Goal: Information Seeking & Learning: Learn about a topic

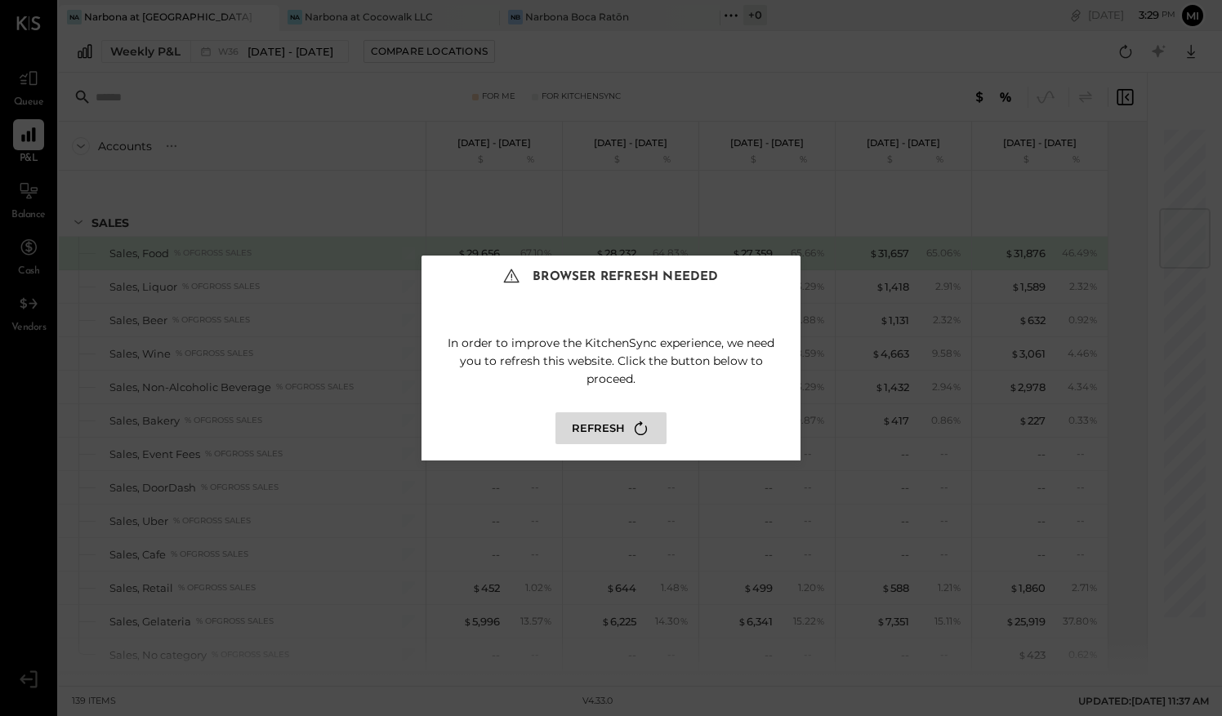
scroll to position [688, 0]
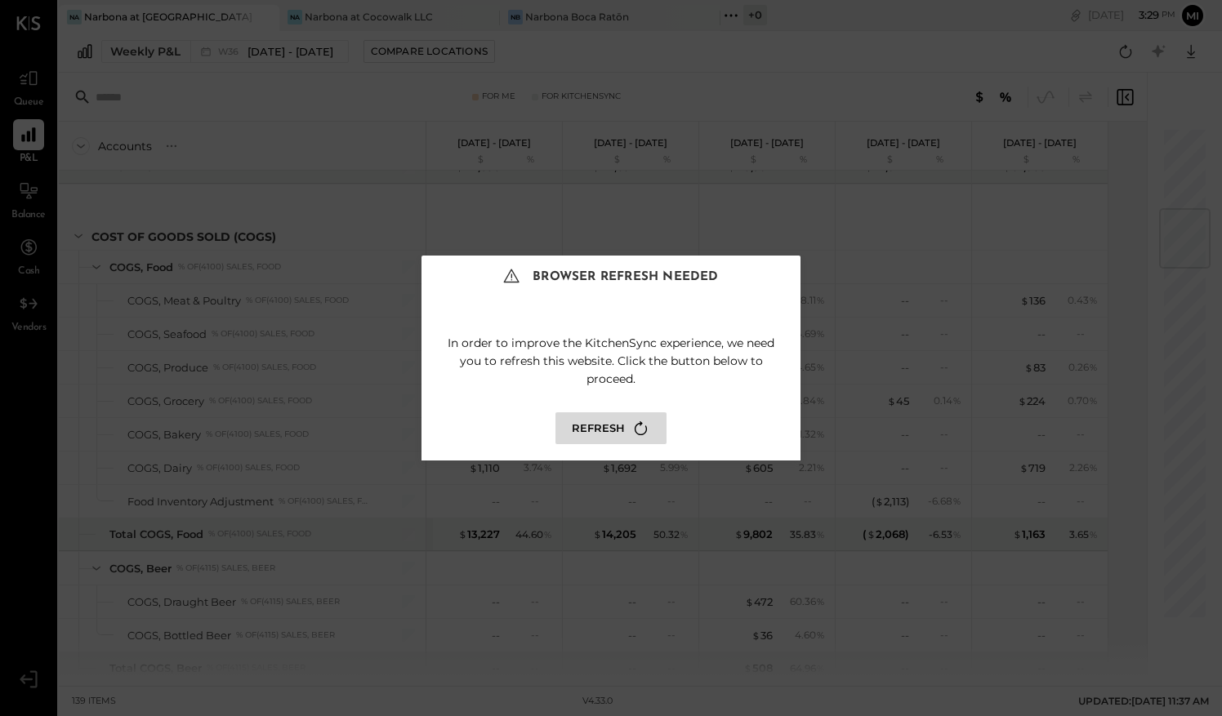
click at [623, 440] on button "Refresh" at bounding box center [610, 428] width 111 height 32
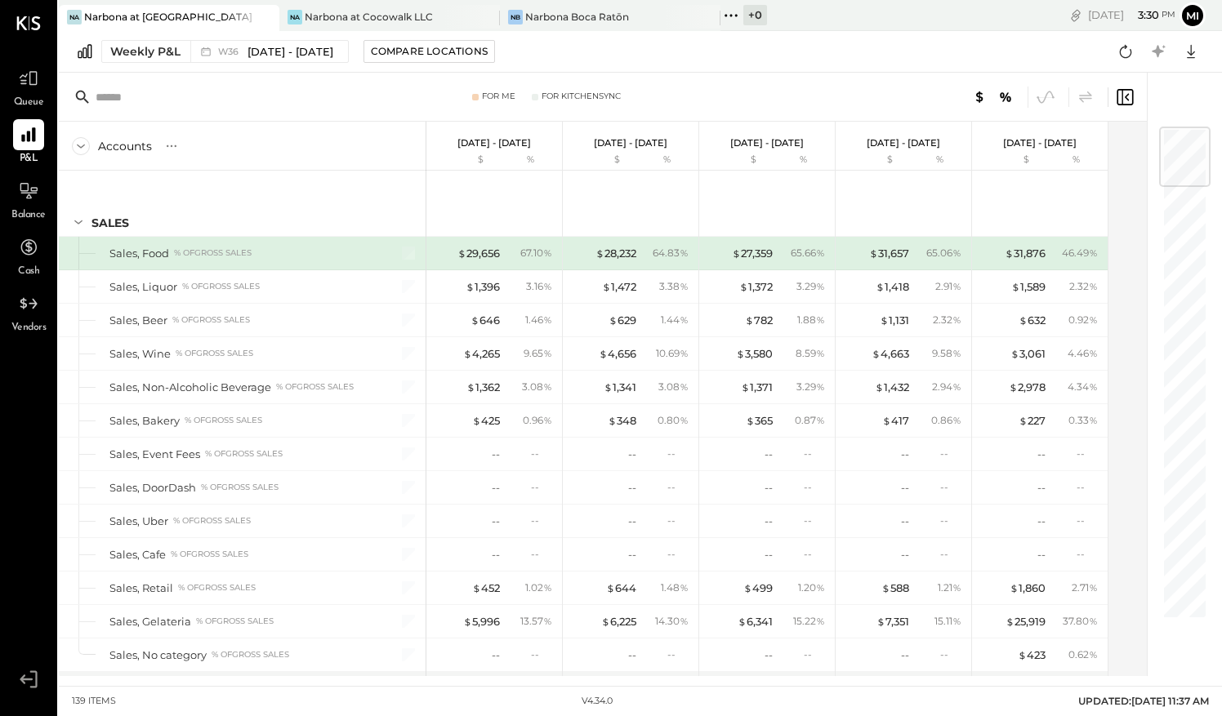
click at [131, 11] on div "Narbona at [GEOGRAPHIC_DATA] LLC" at bounding box center [169, 17] width 171 height 14
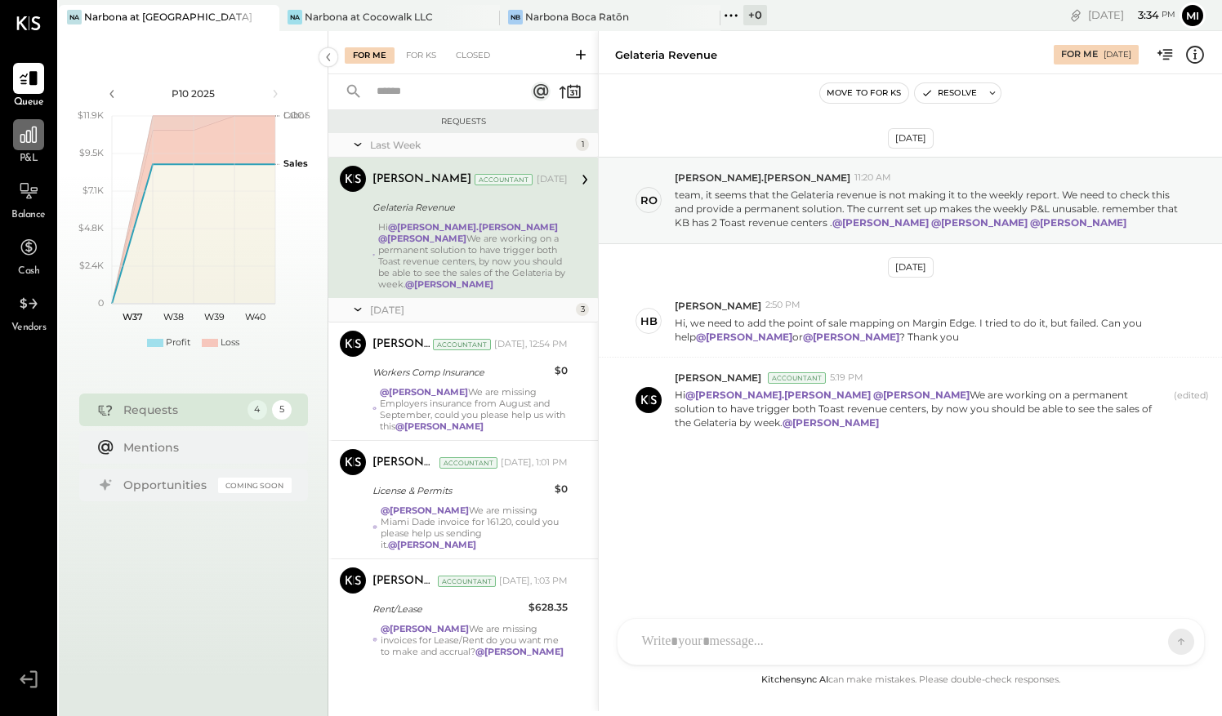
click at [26, 146] on div at bounding box center [28, 134] width 31 height 31
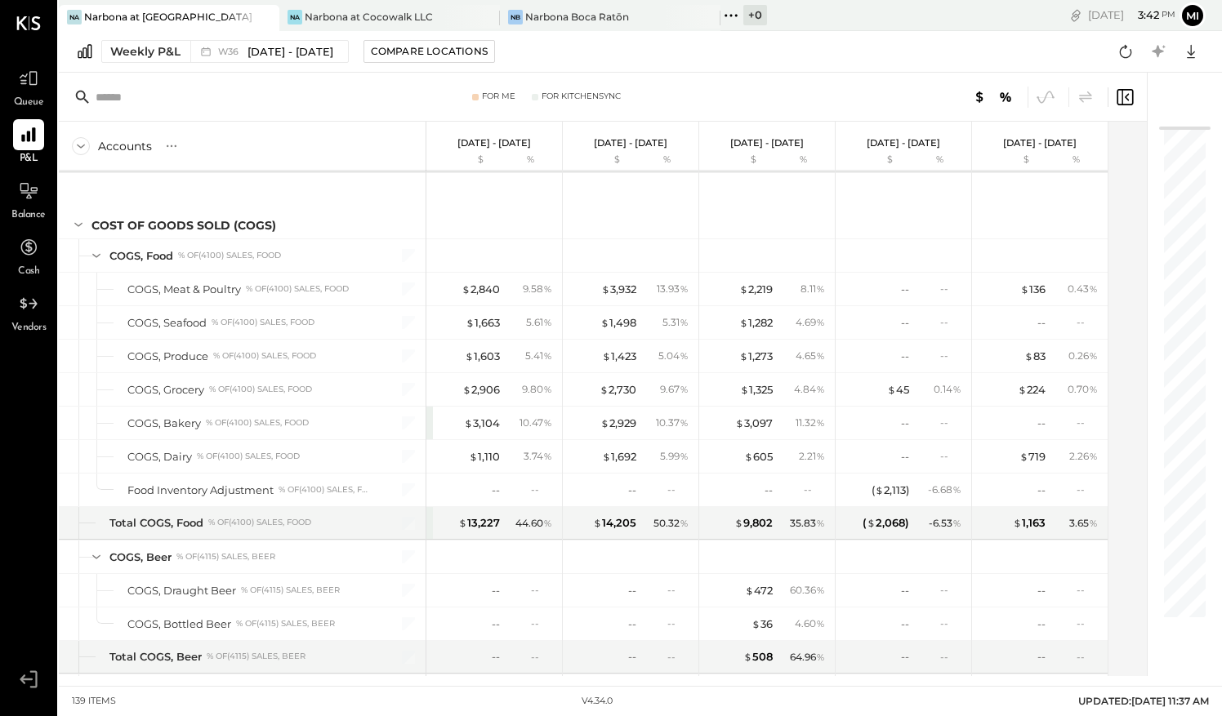
scroll to position [696, 0]
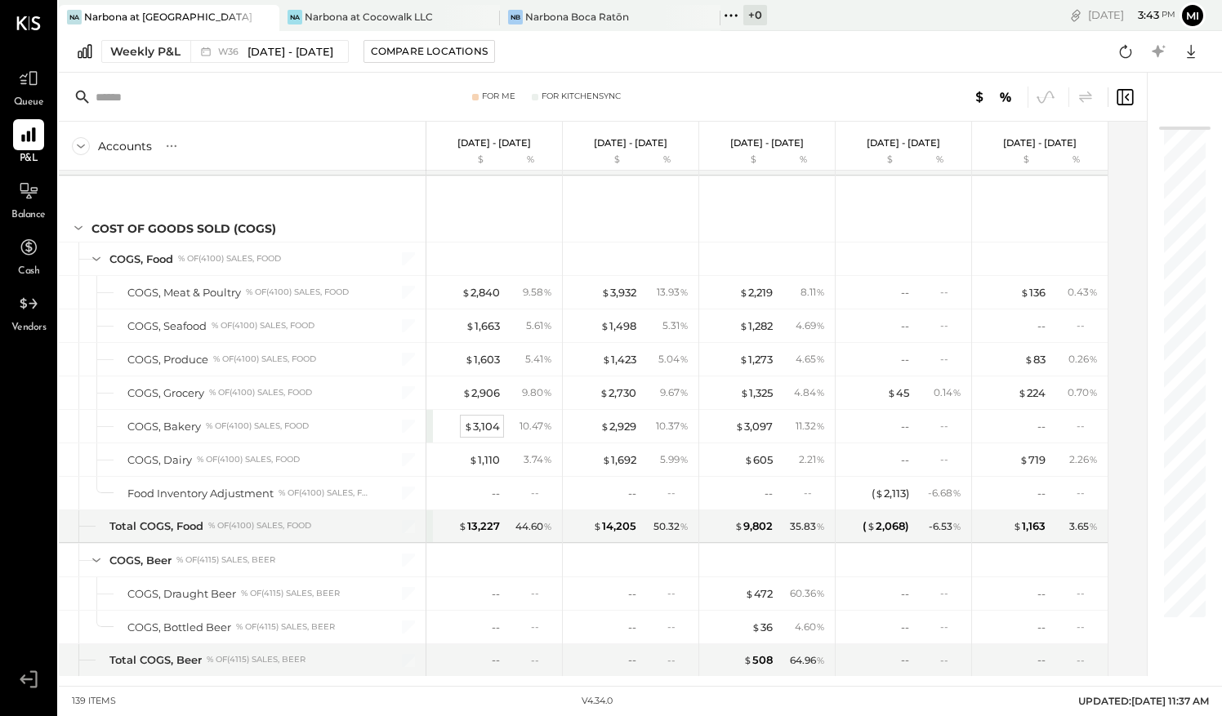
click at [487, 419] on div "$ 3,104" at bounding box center [482, 427] width 36 height 16
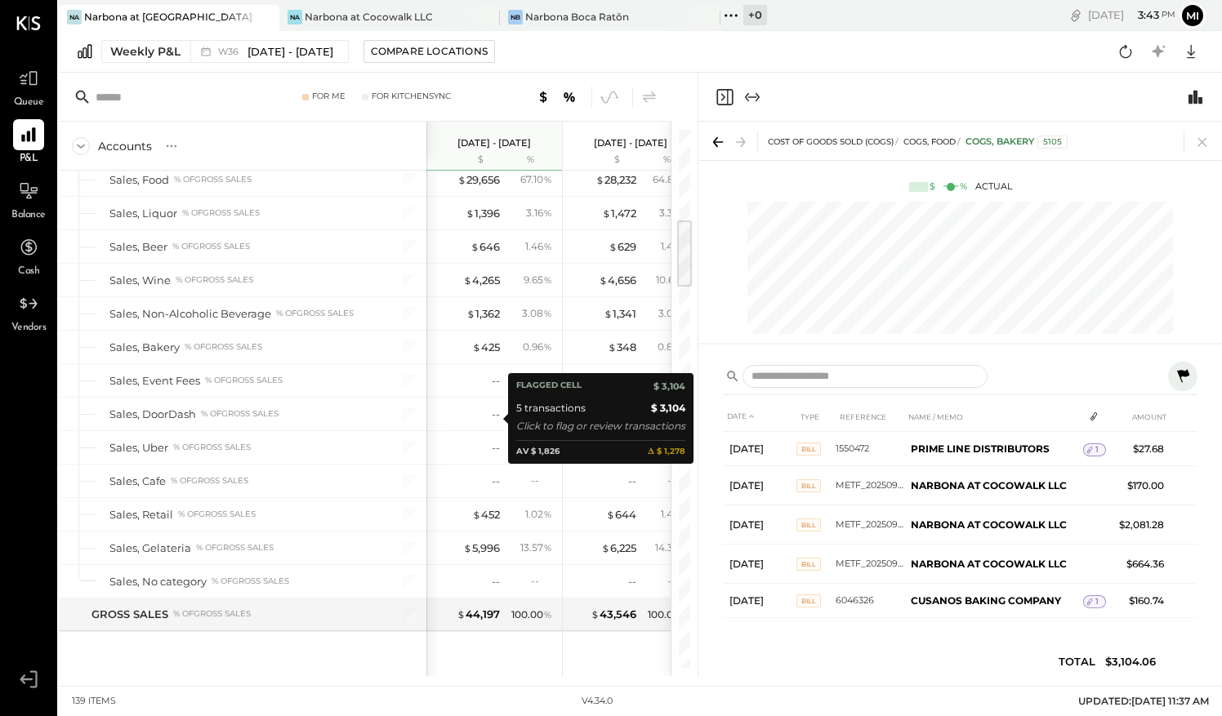
scroll to position [78, 0]
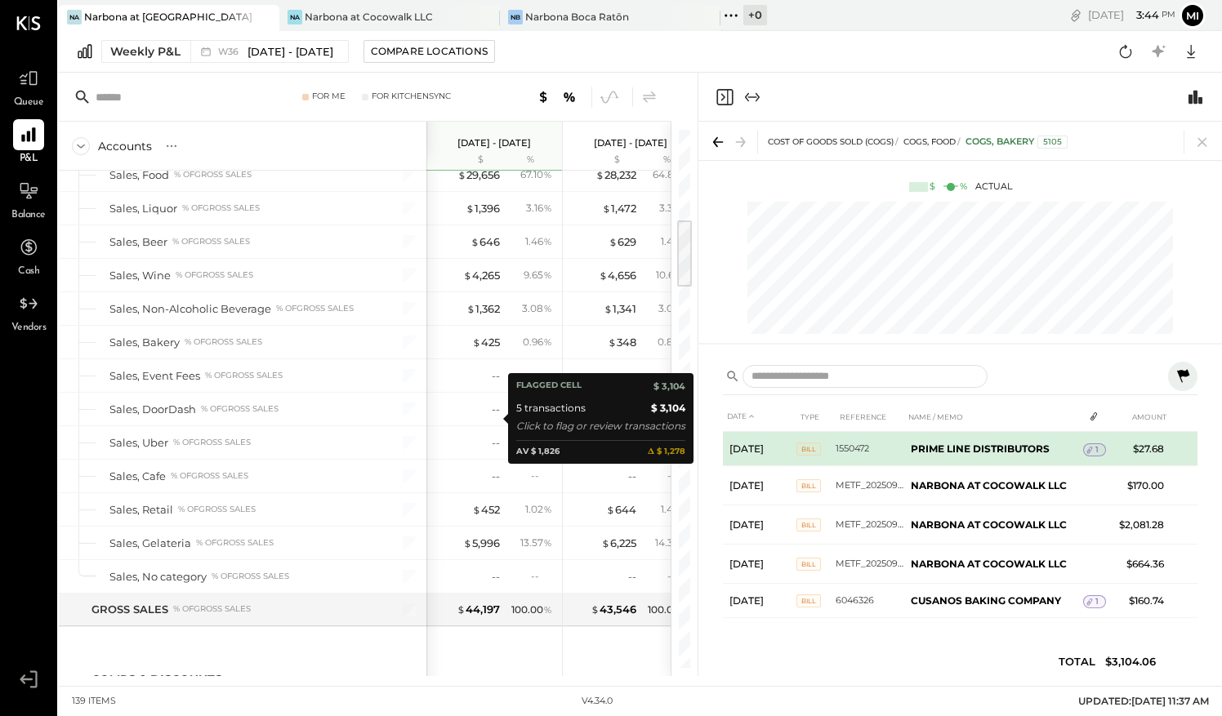
click at [1096, 449] on span "1" at bounding box center [1096, 449] width 3 height 11
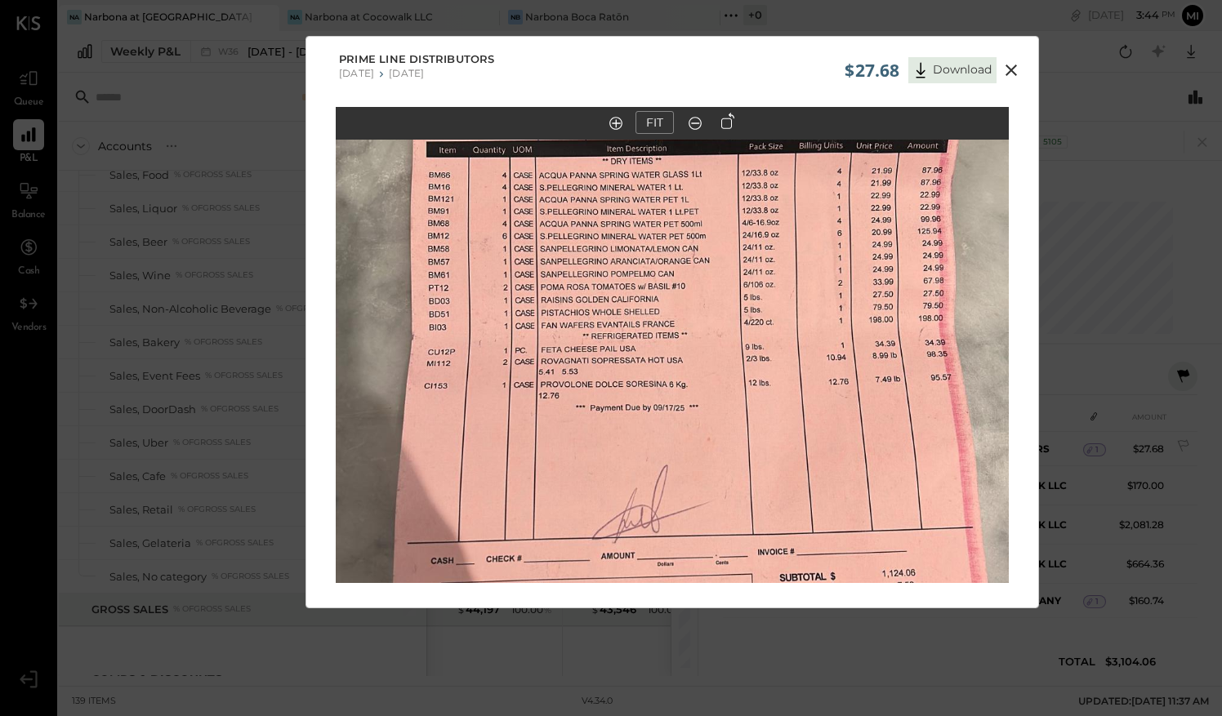
click at [1016, 69] on icon at bounding box center [1011, 70] width 20 height 20
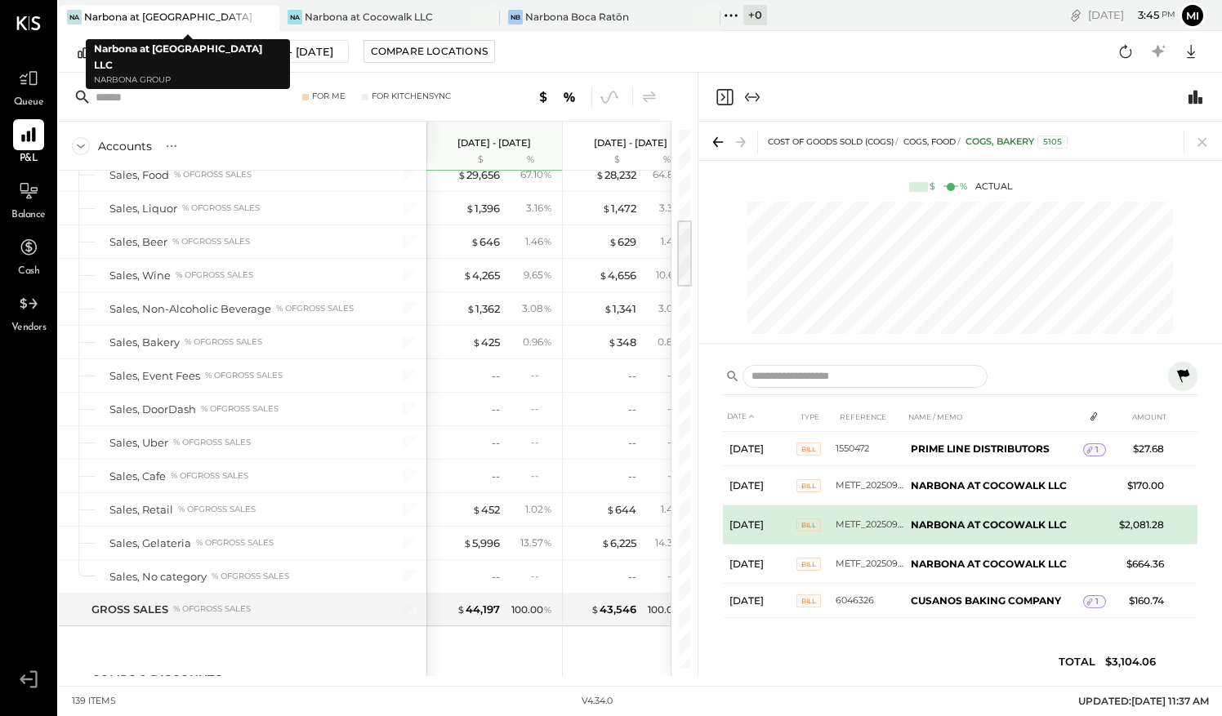
click at [872, 529] on td "METF_20250909_iLQFrPy" at bounding box center [869, 525] width 69 height 39
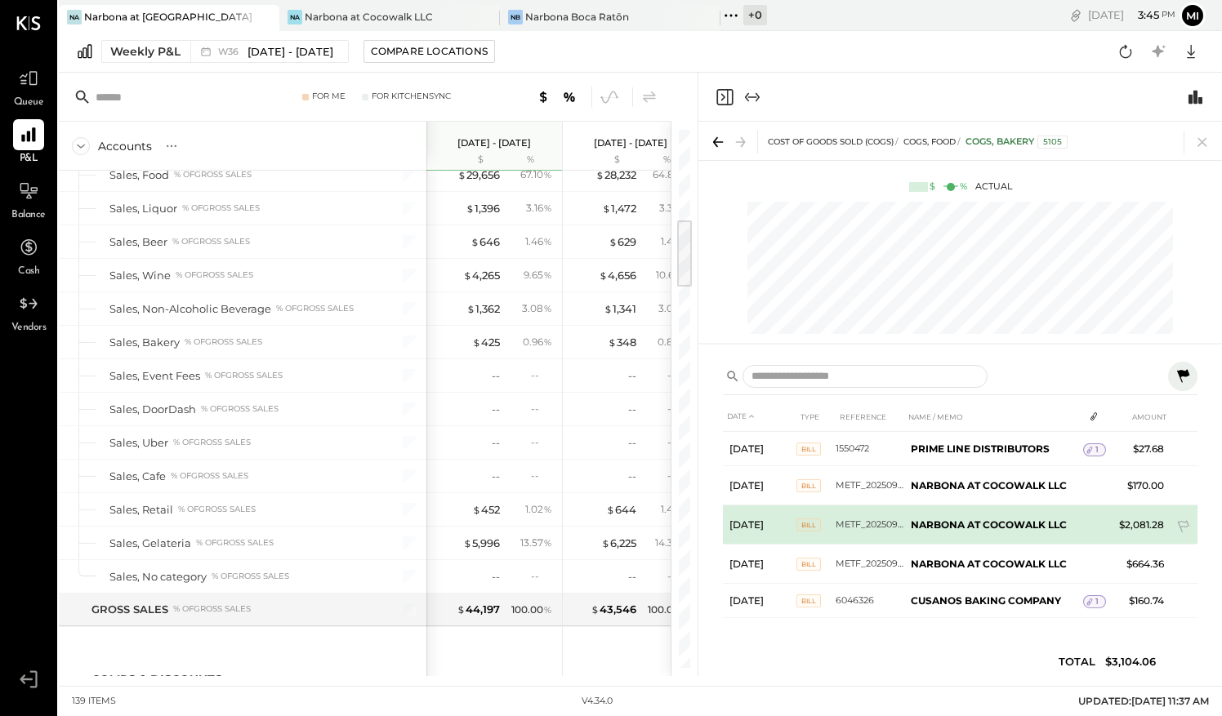
click at [982, 532] on td "NARBONA AT COCOWALK LLC" at bounding box center [993, 525] width 179 height 39
click at [965, 528] on b "NARBONA AT COCOWALK LLC" at bounding box center [989, 525] width 156 height 12
click at [966, 526] on b "NARBONA AT COCOWALK LLC" at bounding box center [989, 525] width 156 height 12
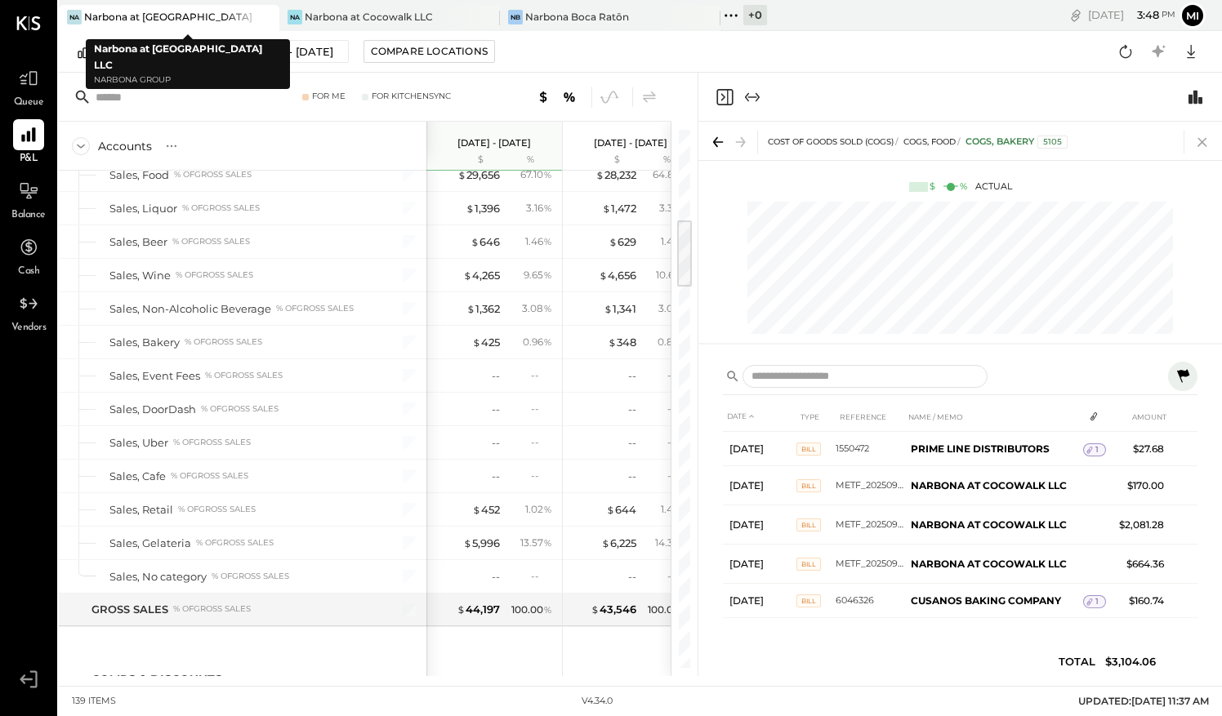
click at [1202, 142] on icon at bounding box center [1201, 142] width 9 height 9
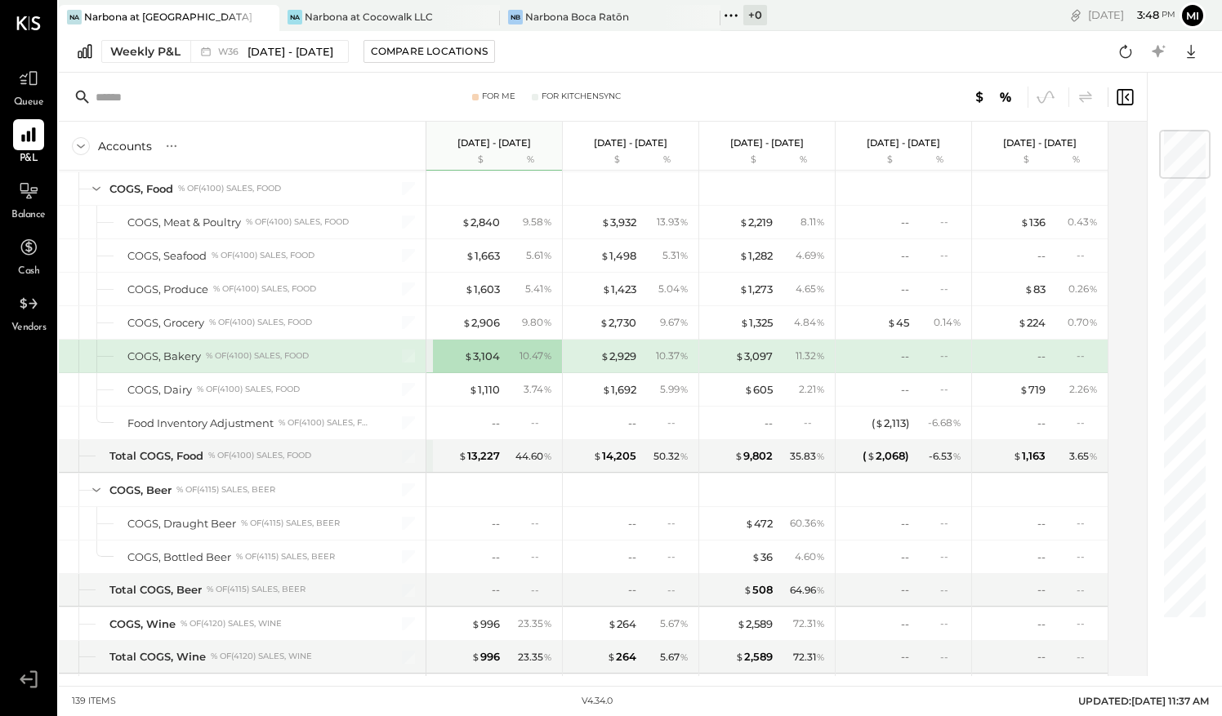
scroll to position [767, 0]
click at [369, 25] on div "Na Narbona at Cocowalk LLC" at bounding box center [389, 18] width 221 height 26
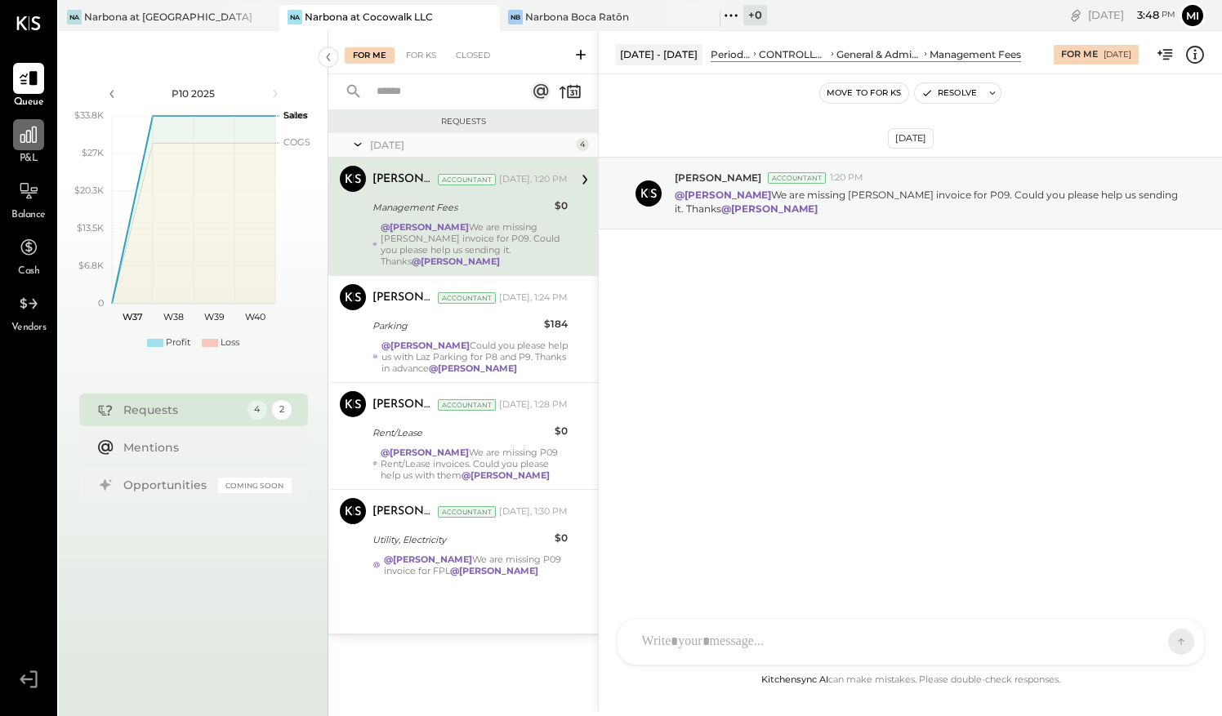
click at [39, 145] on div at bounding box center [28, 134] width 31 height 31
